Goal: Task Accomplishment & Management: Understand process/instructions

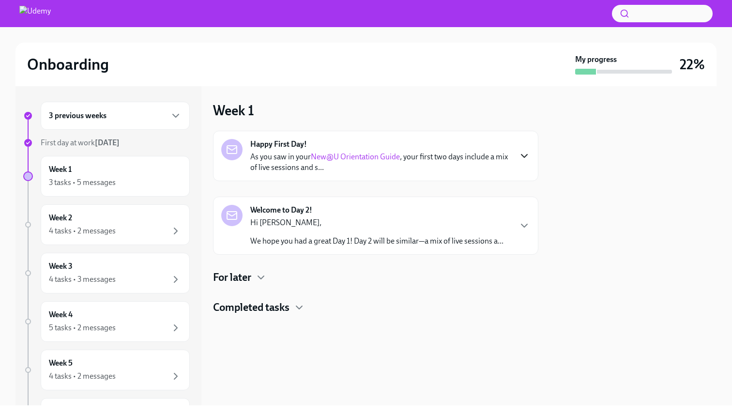
click at [524, 153] on icon "button" at bounding box center [525, 156] width 12 height 12
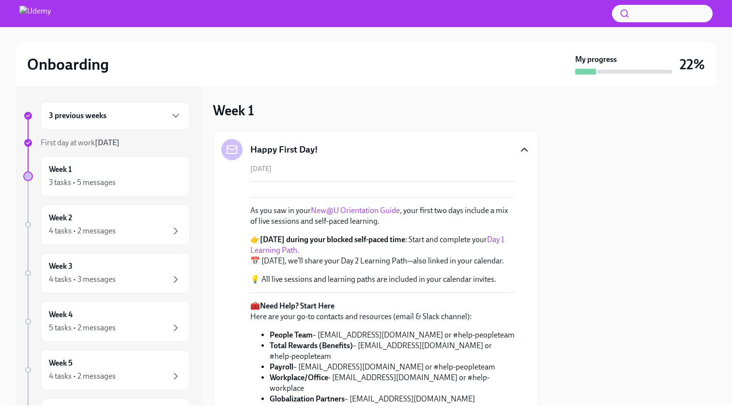
click at [559, 224] on div at bounding box center [633, 245] width 167 height 319
click at [659, 197] on div at bounding box center [633, 245] width 167 height 319
click at [527, 216] on div "[DATE] As you saw in your New@U Orientation Guide , your first two days include…" at bounding box center [375, 298] width 309 height 269
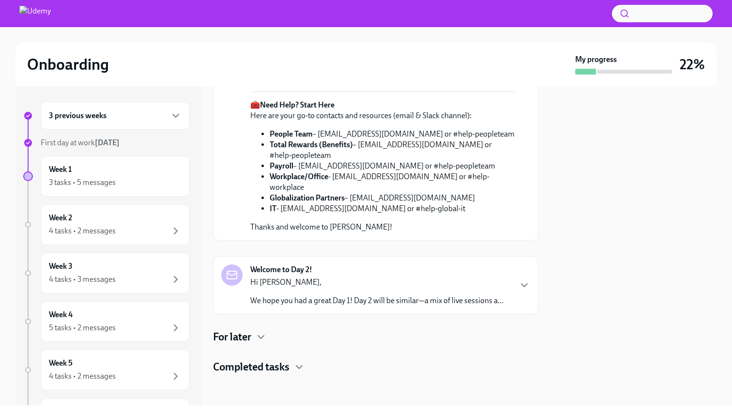
scroll to position [336, 0]
click at [521, 280] on icon "button" at bounding box center [525, 285] width 12 height 12
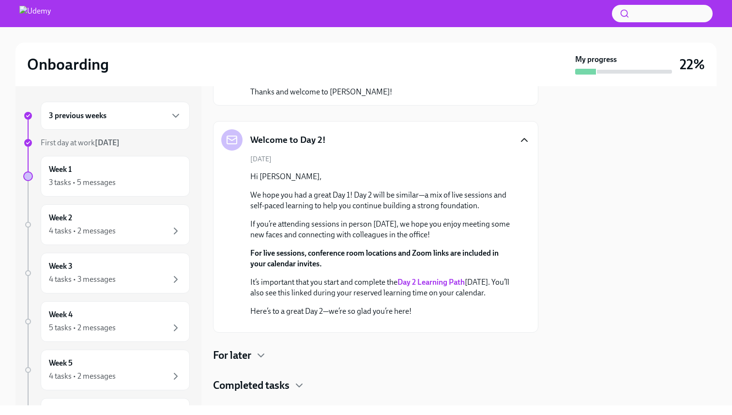
click at [490, 151] on div "Welcome to Day 2!" at bounding box center [375, 139] width 309 height 21
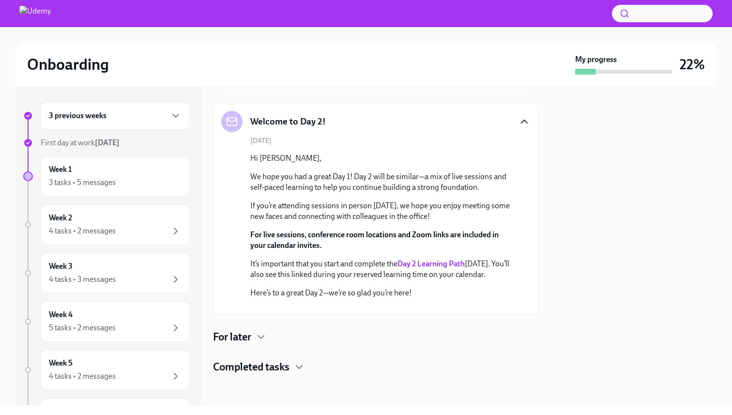
scroll to position [601, 0]
click at [257, 338] on icon "button" at bounding box center [261, 337] width 12 height 12
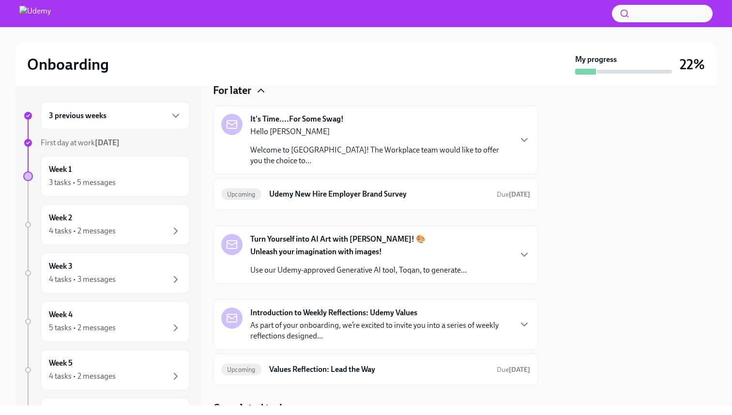
click at [387, 166] on div "It's Time....For Some Swag! Hello [PERSON_NAME] Welcome to [GEOGRAPHIC_DATA]! T…" at bounding box center [380, 140] width 260 height 52
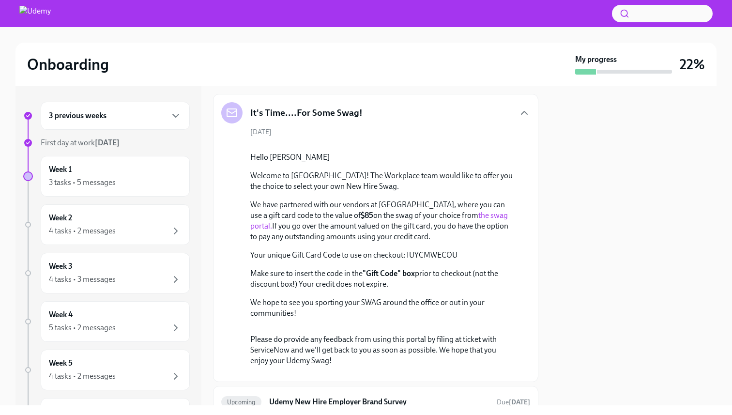
scroll to position [620, 0]
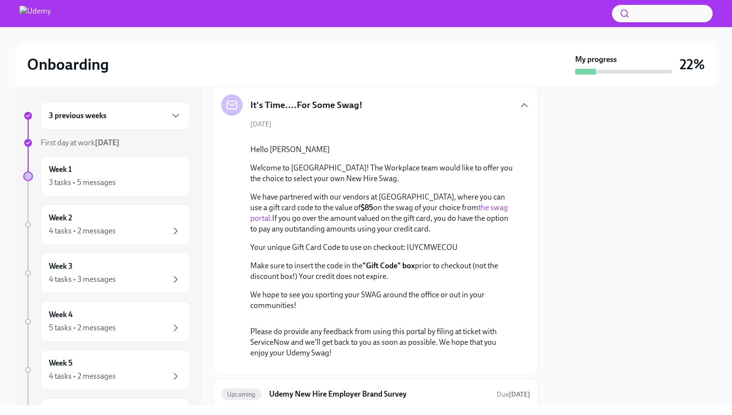
click at [387, 364] on div "It's Time....For Some Swag! [DATE] Hello [PERSON_NAME] Welcome to [GEOGRAPHIC_D…" at bounding box center [375, 230] width 309 height 272
click at [434, 116] on div "It's Time....For Some Swag!" at bounding box center [375, 104] width 309 height 21
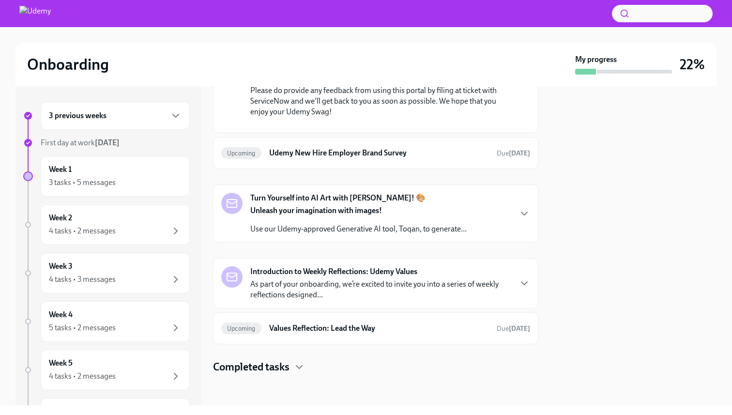
scroll to position [1298, 0]
click at [525, 214] on icon "button" at bounding box center [525, 214] width 12 height 12
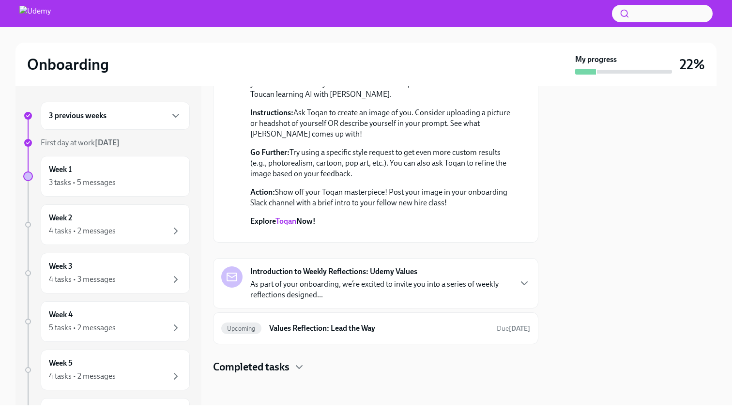
click at [496, 60] on p "Unleash your imagination with images!" at bounding box center [382, 54] width 264 height 11
click at [464, 286] on div "Introduction to Weekly Reflections: Udemy Values As part of your onboarding, we…" at bounding box center [380, 283] width 260 height 34
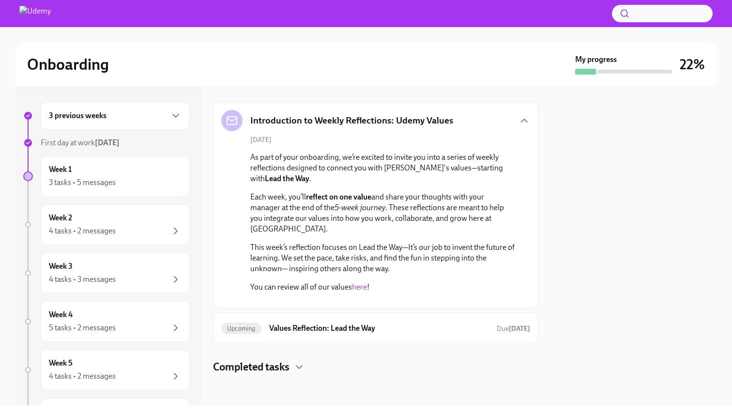
scroll to position [1875, 0]
click at [362, 282] on link "here" at bounding box center [359, 286] width 15 height 9
click at [135, 170] on div "Week 1 3 tasks • 5 messages" at bounding box center [115, 176] width 133 height 24
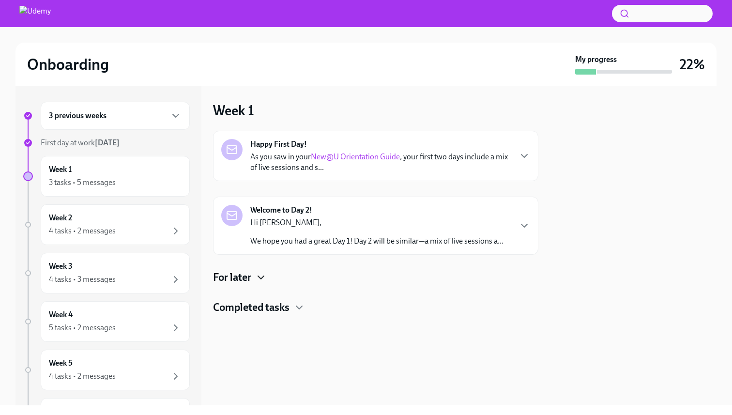
click at [261, 277] on icon "button" at bounding box center [261, 278] width 12 height 12
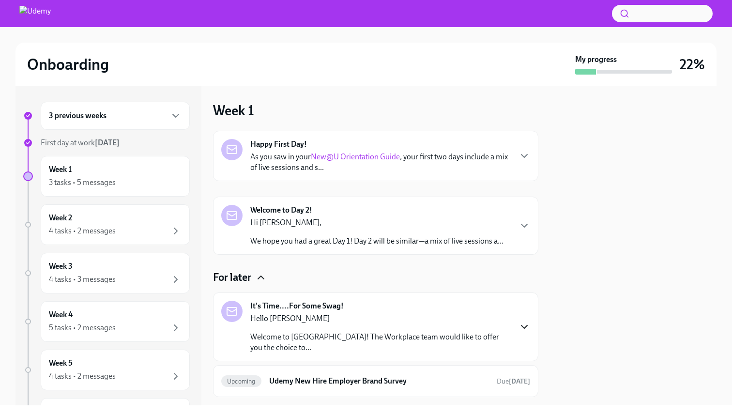
click at [523, 321] on icon "button" at bounding box center [525, 327] width 12 height 12
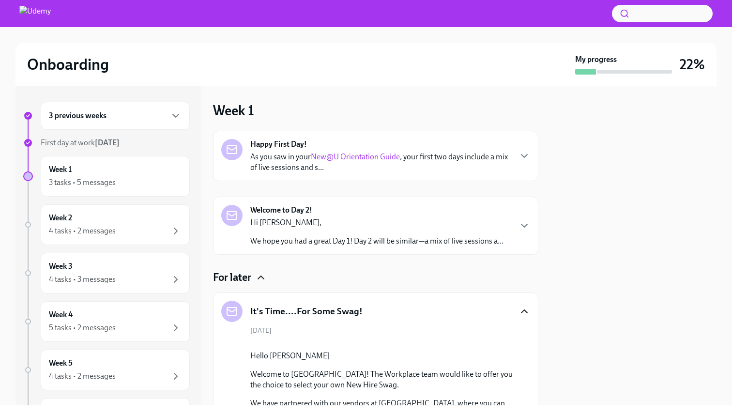
click at [537, 274] on div "For later" at bounding box center [375, 277] width 325 height 15
